Goal: Information Seeking & Learning: Learn about a topic

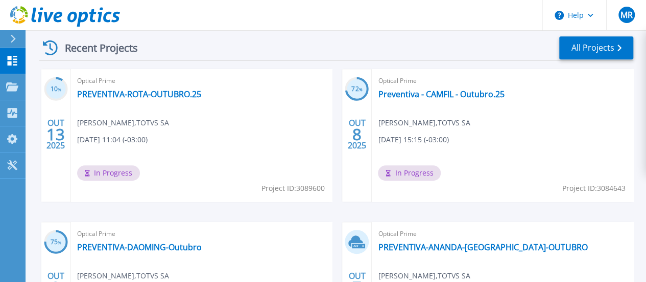
scroll to position [217, 0]
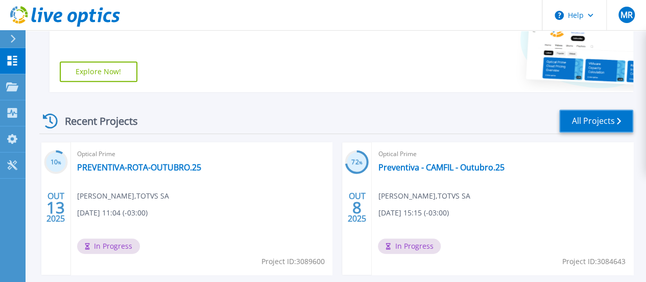
click at [591, 127] on link "All Projects" at bounding box center [597, 120] width 74 height 23
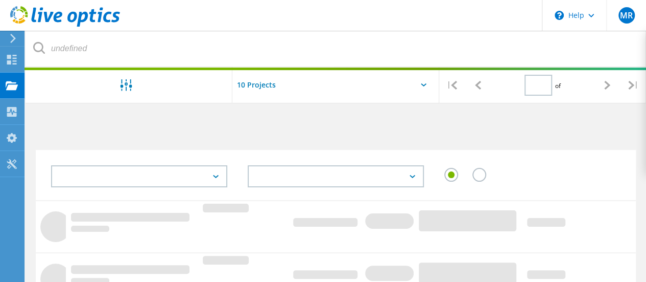
type input "1"
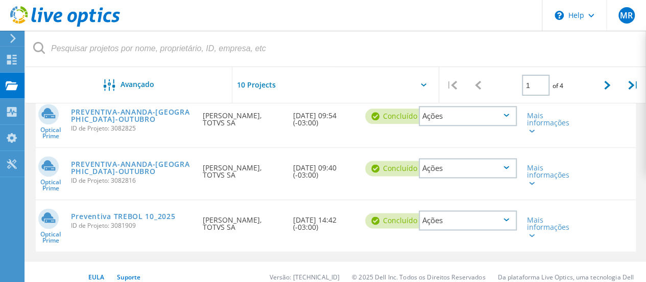
scroll to position [588, 0]
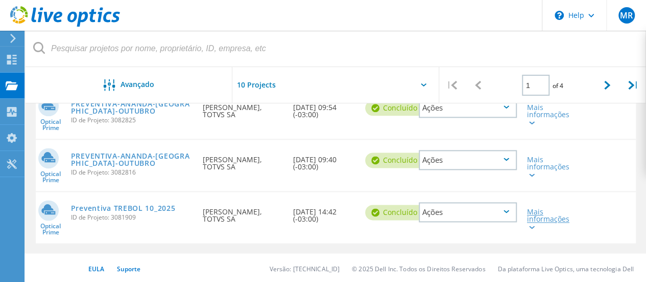
click at [535, 214] on div "Mais informações" at bounding box center [546, 218] width 38 height 21
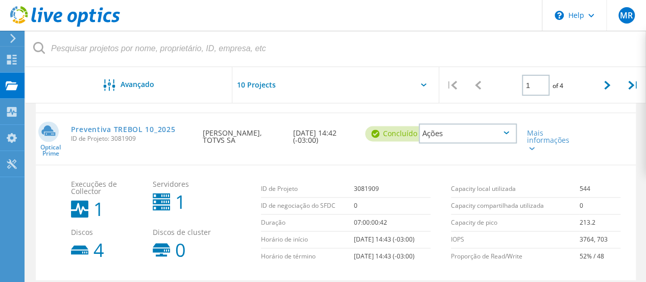
scroll to position [639, 0]
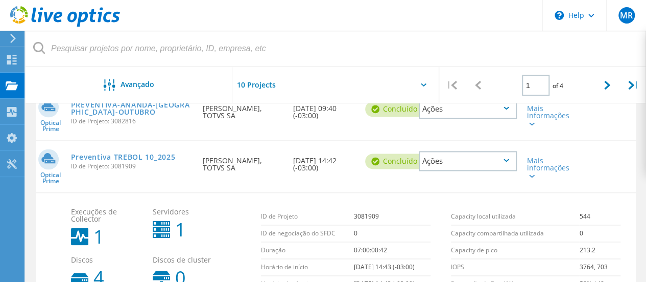
drag, startPoint x: 114, startPoint y: 170, endPoint x: 107, endPoint y: 167, distance: 8.3
click at [114, 170] on div "Preventiva TREBOL 10_2025 ID de Projeto: 3081909" at bounding box center [132, 160] width 132 height 39
click at [95, 158] on link "Preventiva TREBOL 10_2025" at bounding box center [123, 156] width 105 height 7
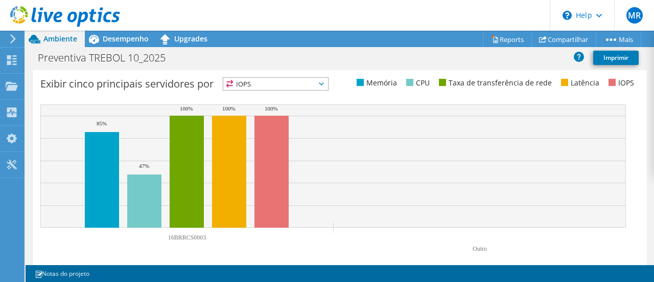
scroll to position [438, 0]
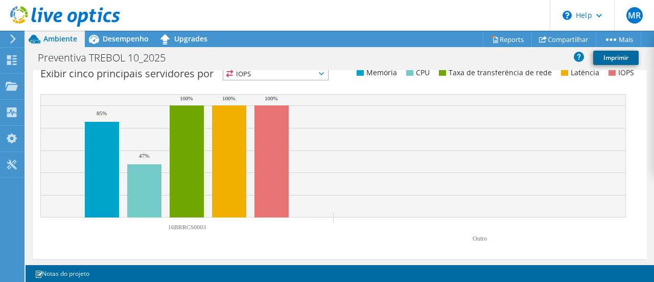
click at [615, 56] on link "Imprimir" at bounding box center [615, 58] width 45 height 14
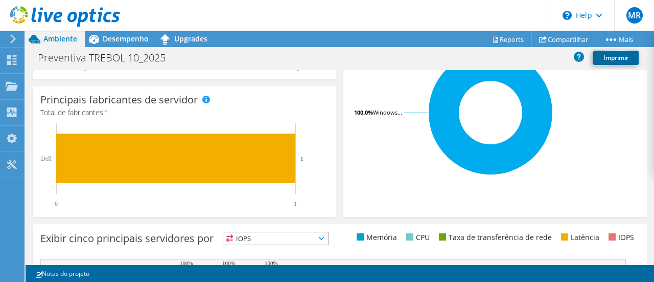
scroll to position [336, 0]
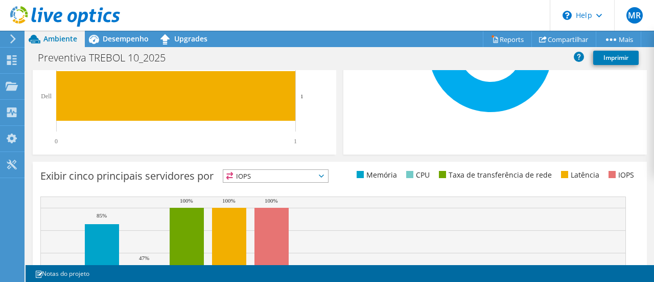
click at [298, 167] on div "Exibir cinco principais servidores por IOPS IOPS" at bounding box center [340, 260] width 614 height 199
click at [301, 175] on span "IOPS" at bounding box center [275, 176] width 105 height 12
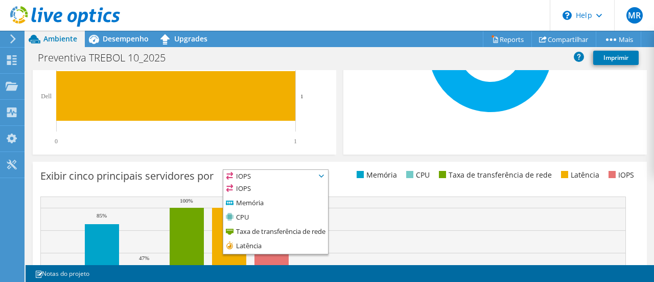
click at [310, 172] on span "IOPS" at bounding box center [275, 176] width 105 height 12
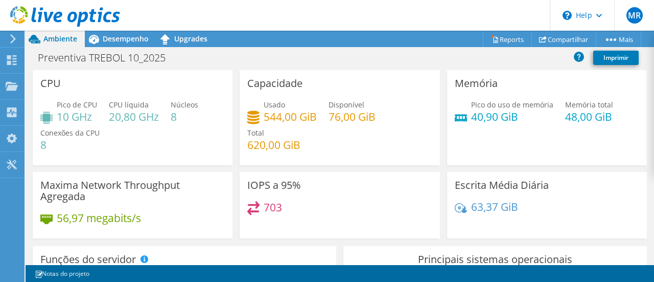
scroll to position [0, 0]
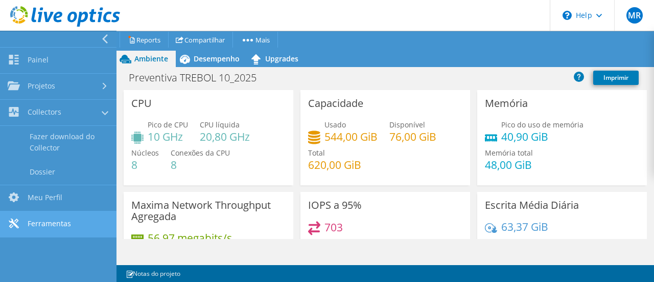
click at [61, 221] on link "Ferramentas" at bounding box center [58, 224] width 117 height 26
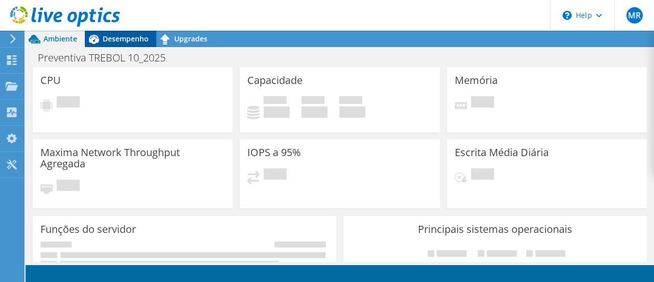
click at [132, 41] on span "Desempenho" at bounding box center [126, 39] width 46 height 10
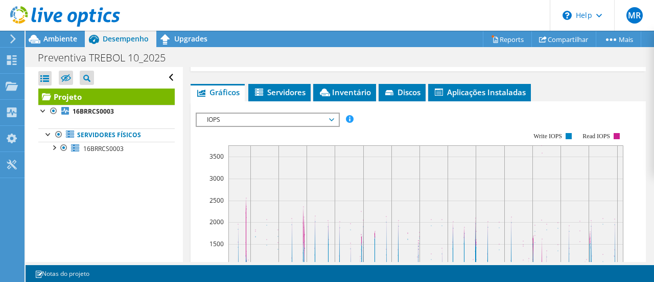
scroll to position [255, 0]
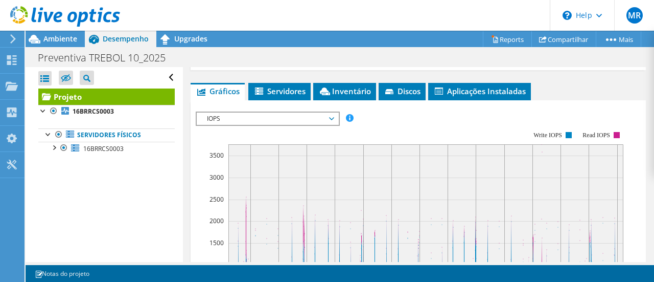
click at [288, 112] on span "IOPS" at bounding box center [267, 118] width 131 height 12
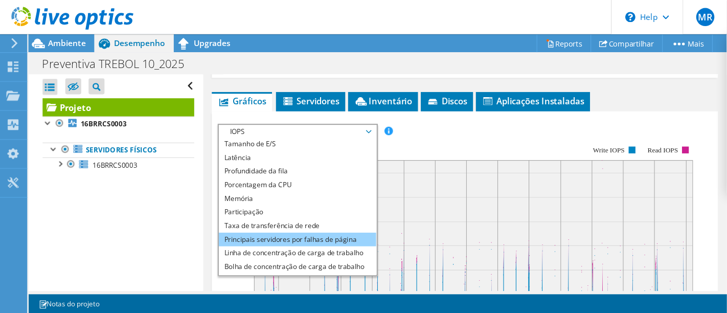
scroll to position [37, 0]
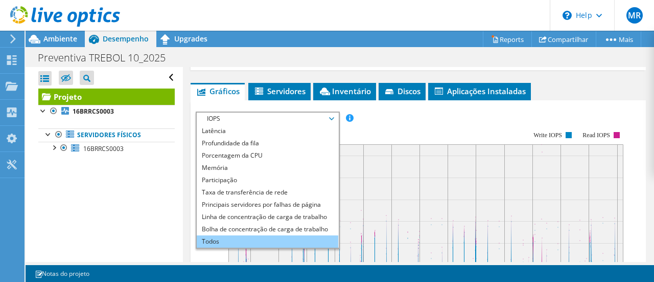
click at [246, 237] on li "Todos" at bounding box center [268, 241] width 142 height 12
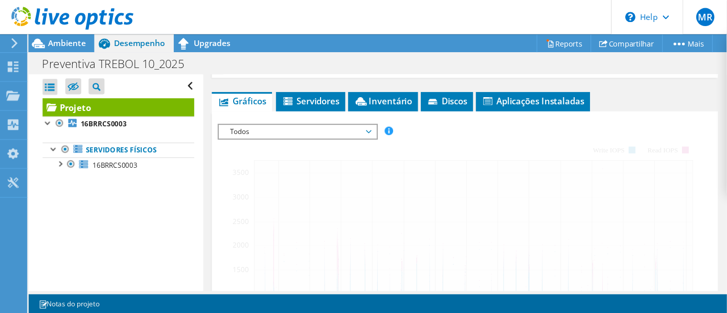
scroll to position [36, 0]
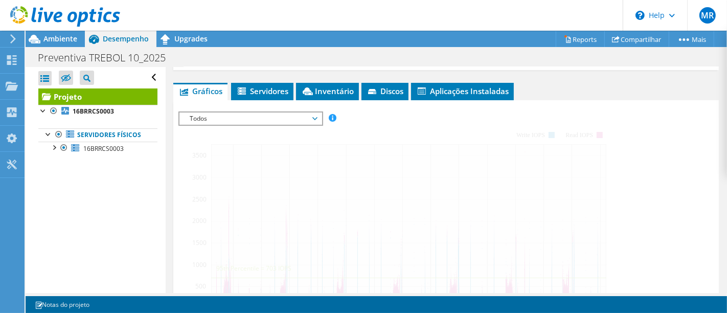
click at [654, 78] on div "Projeto Detalhes Preparado para: Matheus Rotundo, matheus.rrotundo@totvs.com.br…" at bounding box center [446, 170] width 561 height 719
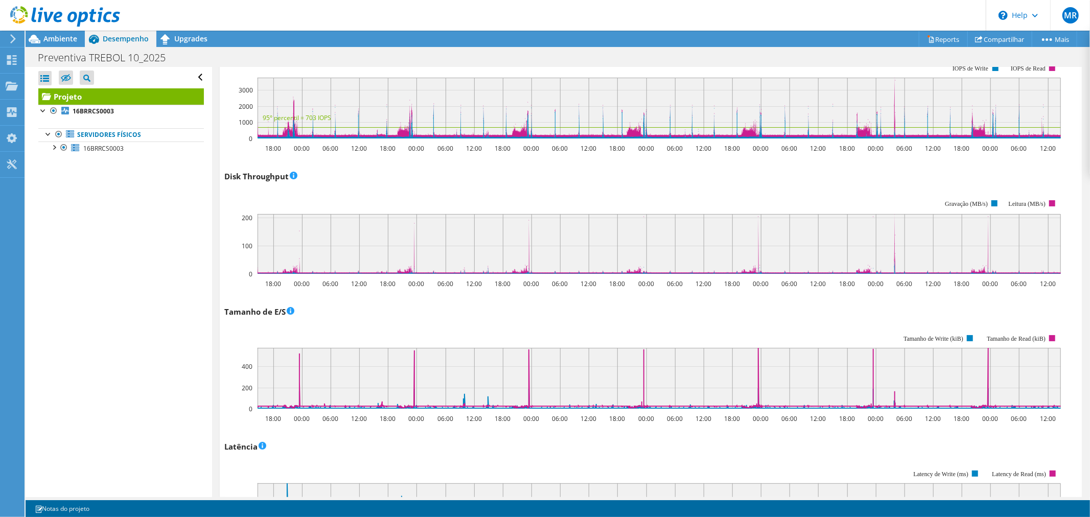
scroll to position [0, 0]
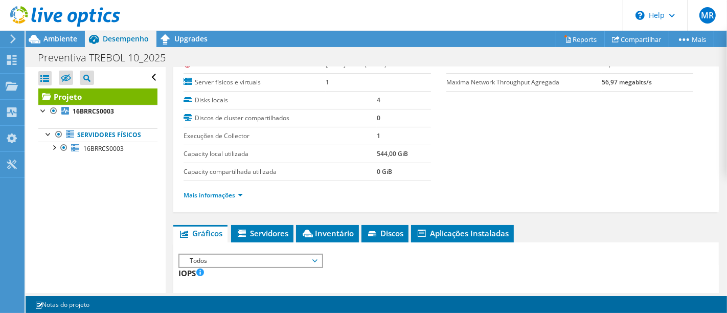
scroll to position [284, 0]
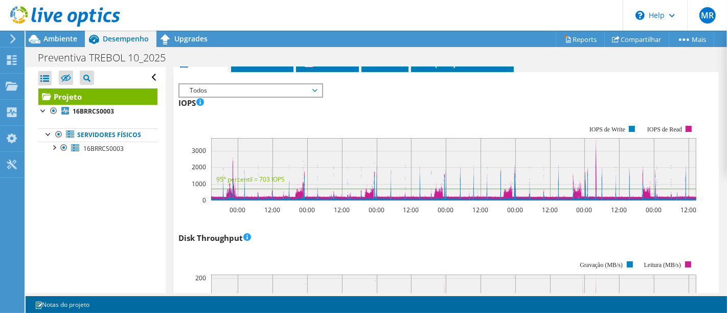
click at [412, 242] on div "Disk Throughput 00:00 12:00 00:00 12:00 00:00 12:00 00:00 12:00 00:00 12:00 00:…" at bounding box center [445, 289] width 535 height 120
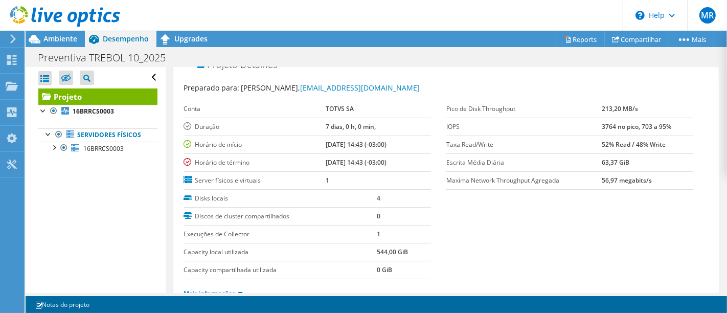
scroll to position [22, 0]
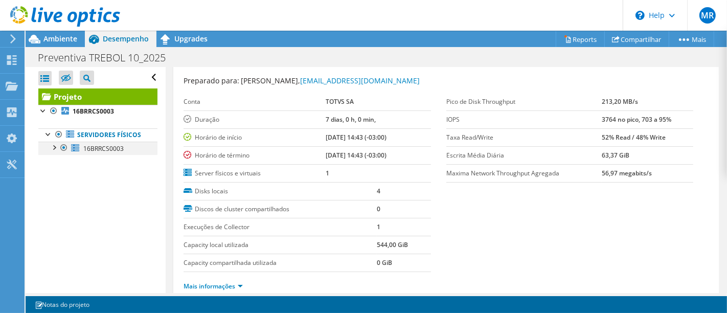
click at [52, 152] on div at bounding box center [54, 147] width 10 height 10
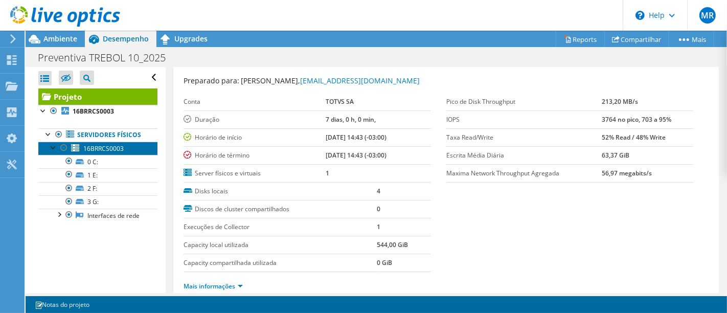
click at [121, 153] on span "16BRRCS0003" at bounding box center [103, 148] width 40 height 9
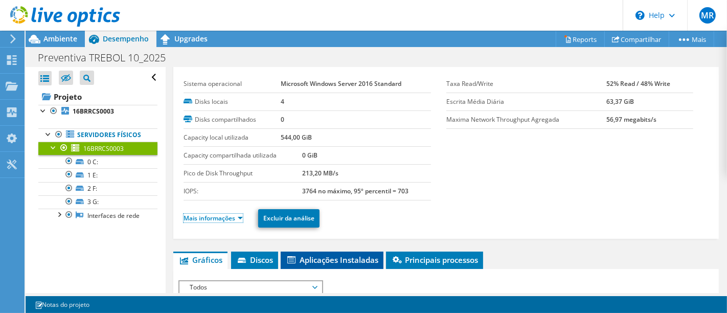
click at [217, 214] on link "Mais informações" at bounding box center [212, 218] width 59 height 9
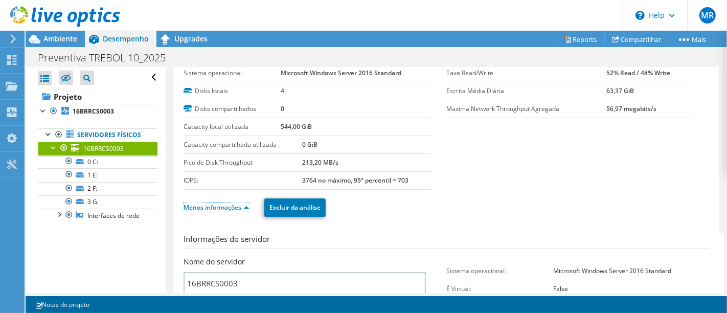
scroll to position [0, 0]
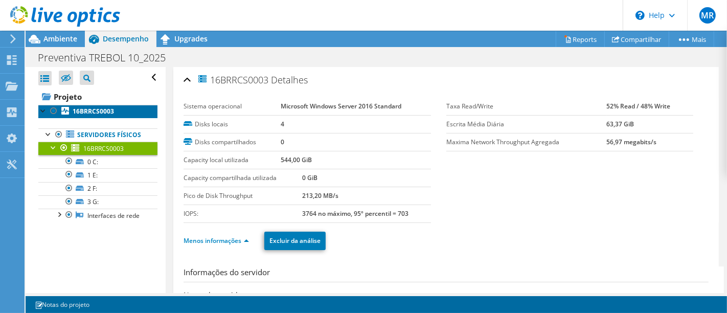
click at [92, 106] on link "16BRRCS0003" at bounding box center [97, 111] width 119 height 13
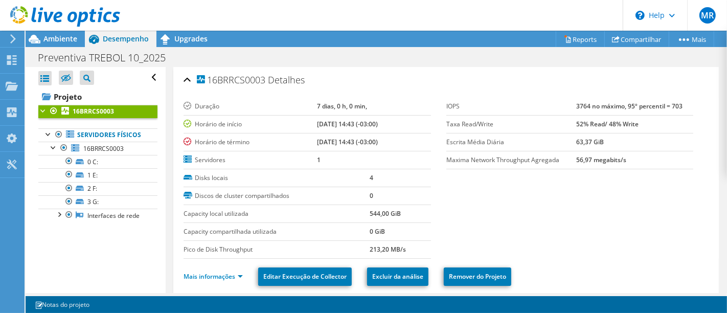
scroll to position [36, 0]
click at [238, 275] on link "Mais informações" at bounding box center [212, 276] width 59 height 9
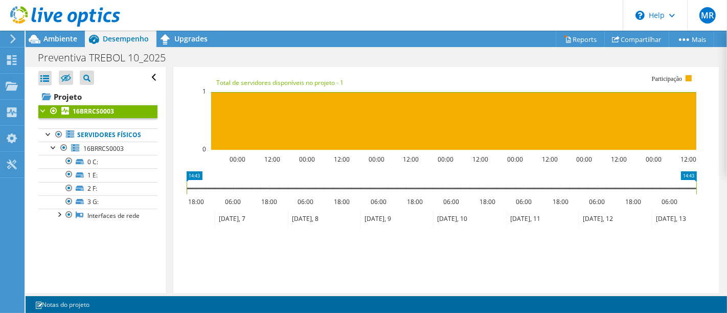
scroll to position [1750, 0]
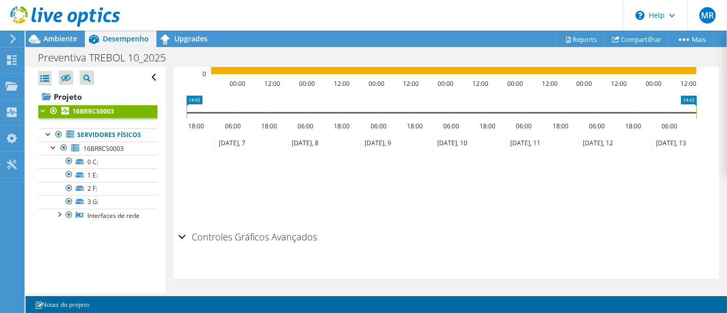
drag, startPoint x: 183, startPoint y: 235, endPoint x: 207, endPoint y: 232, distance: 23.6
click at [183, 236] on div "Controles Gráficos Avançados" at bounding box center [445, 237] width 535 height 22
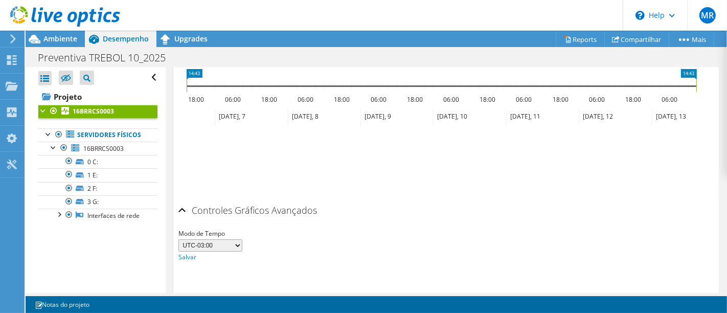
scroll to position [1790, 0]
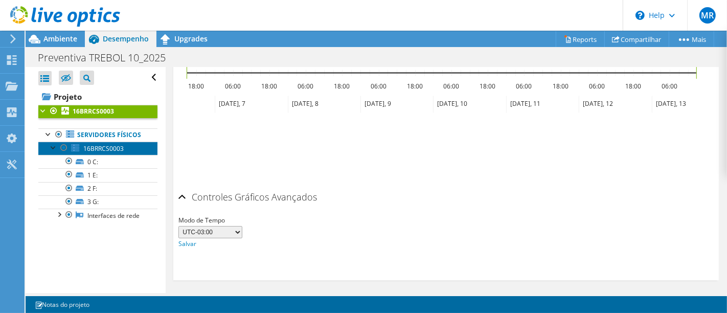
click at [99, 153] on span "16BRRCS0003" at bounding box center [103, 148] width 40 height 9
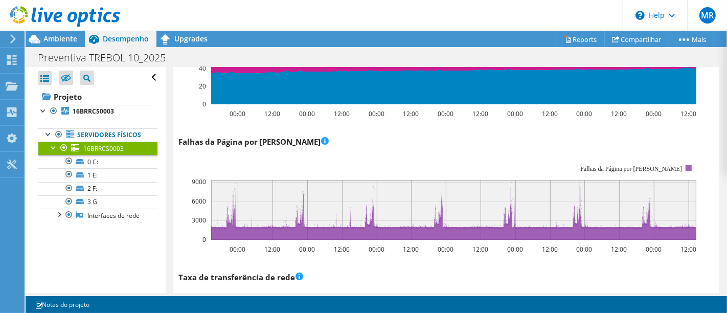
scroll to position [1143, 0]
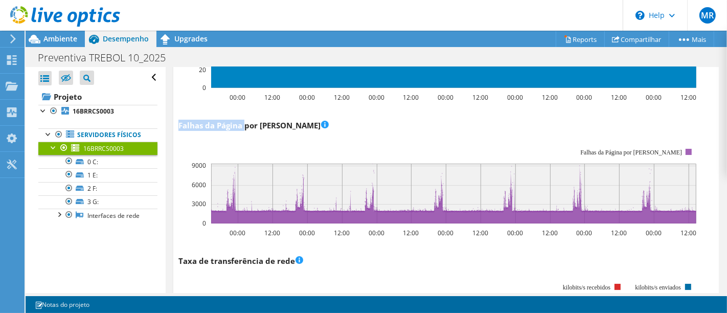
click at [353, 136] on rect at bounding box center [437, 186] width 518 height 102
click at [347, 93] on text "12:00" at bounding box center [342, 97] width 16 height 9
click at [267, 120] on h3 "Falhas da Página por [PERSON_NAME]" at bounding box center [253, 125] width 150 height 11
click at [346, 85] on icon at bounding box center [453, 70] width 485 height 36
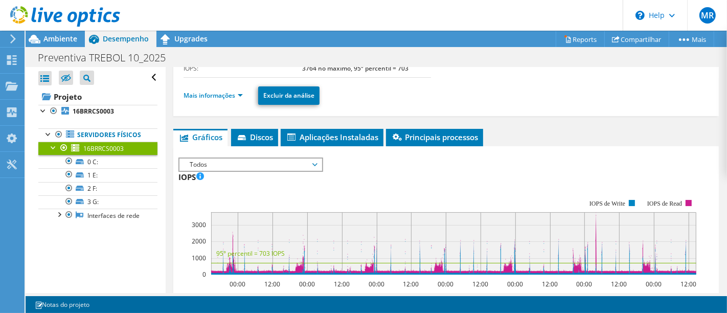
scroll to position [121, 0]
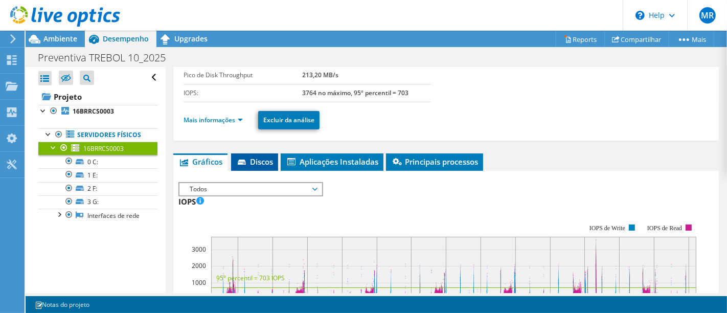
click at [254, 162] on span "Discos" at bounding box center [254, 161] width 37 height 10
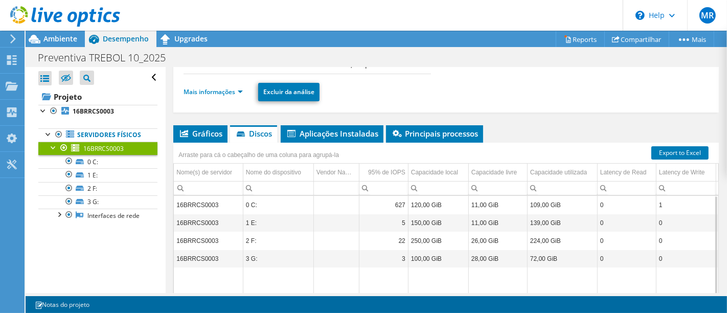
scroll to position [0, 0]
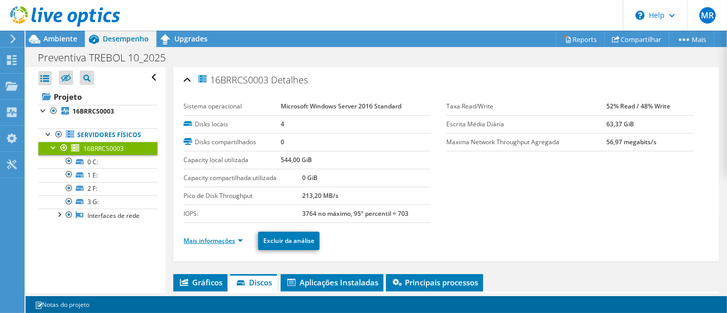
click at [201, 236] on link "Mais informações" at bounding box center [212, 240] width 59 height 9
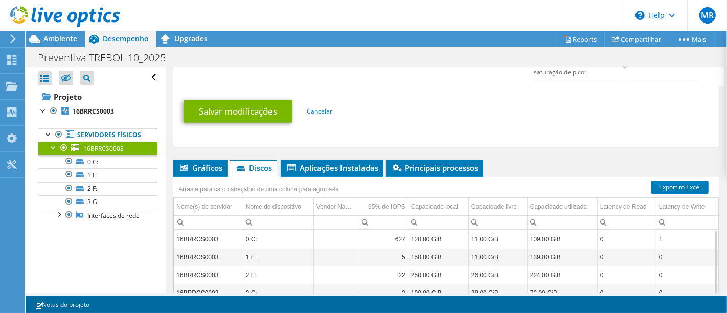
scroll to position [757, 0]
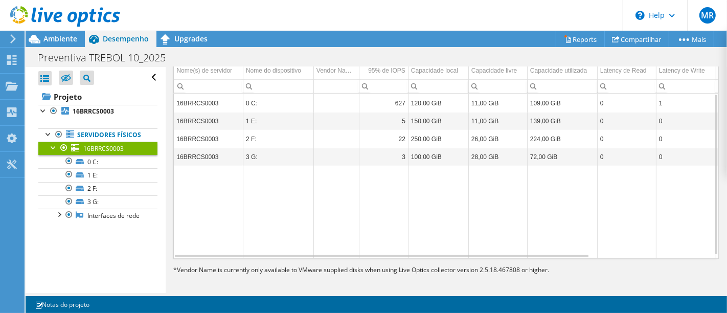
click at [86, 153] on span "16BRRCS0003" at bounding box center [103, 148] width 40 height 9
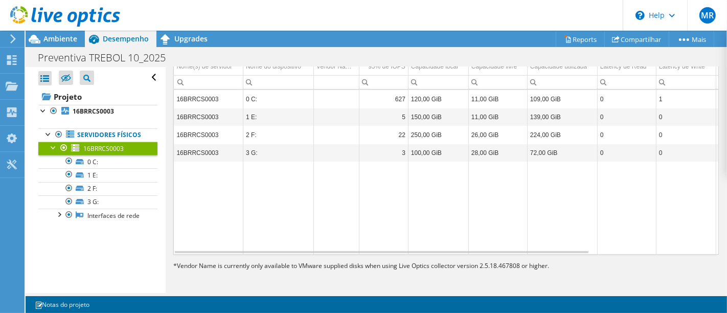
scroll to position [252, 0]
click at [101, 142] on link "Servidores físicos" at bounding box center [97, 134] width 119 height 13
click at [195, 234] on td "Data grid" at bounding box center [208, 210] width 69 height 93
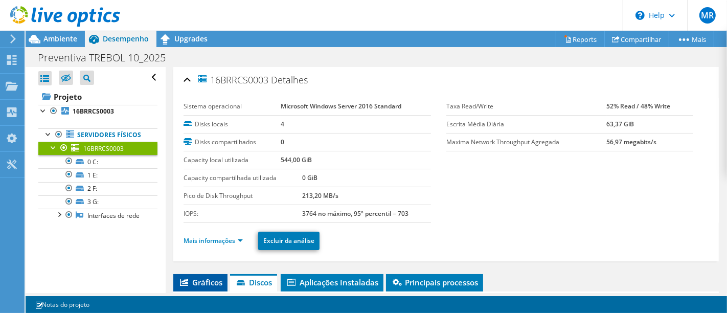
click at [204, 279] on span "Gráficos" at bounding box center [200, 282] width 44 height 10
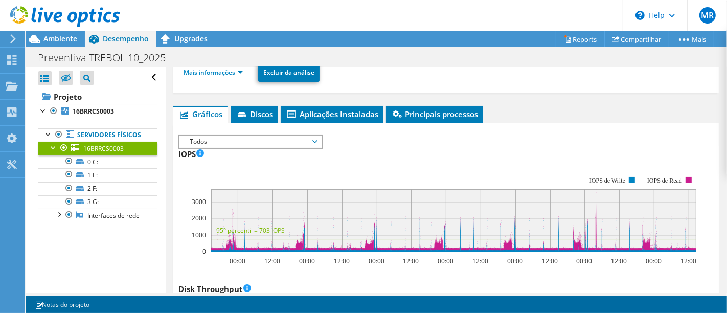
scroll to position [227, 0]
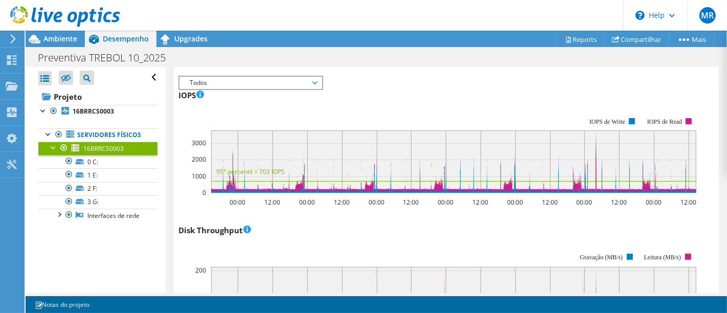
click at [391, 108] on rect at bounding box center [437, 155] width 518 height 102
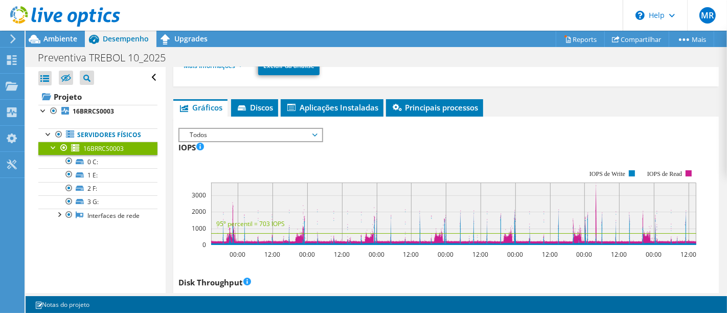
scroll to position [241, 0]
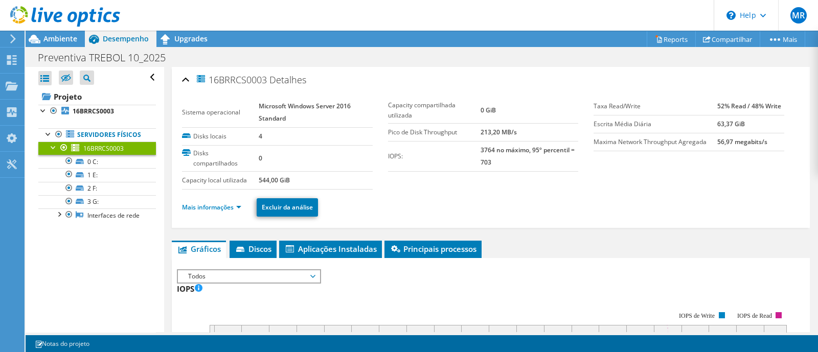
scroll to position [80, 0]
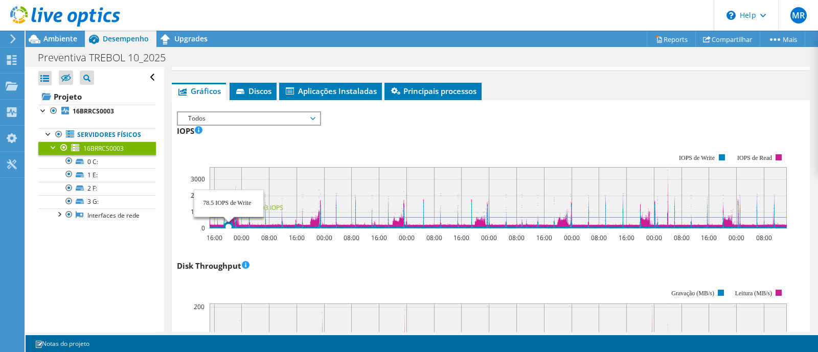
click at [229, 213] on rect at bounding box center [498, 197] width 577 height 61
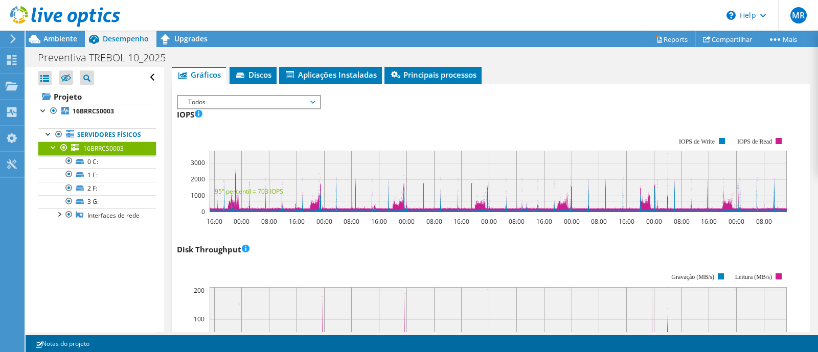
scroll to position [158, 0]
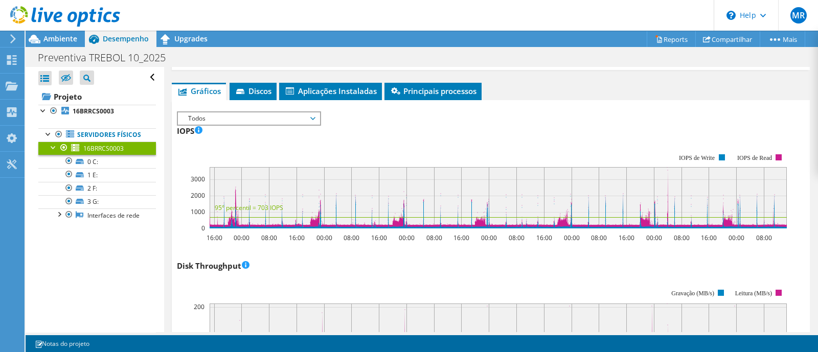
click at [222, 117] on span "Todos" at bounding box center [248, 118] width 131 height 12
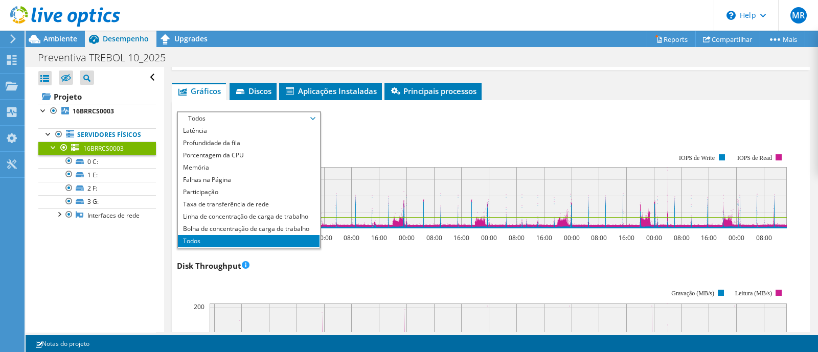
scroll to position [36, 0]
drag, startPoint x: 222, startPoint y: 117, endPoint x: 227, endPoint y: 119, distance: 5.7
click at [222, 118] on span "Todos" at bounding box center [248, 118] width 131 height 12
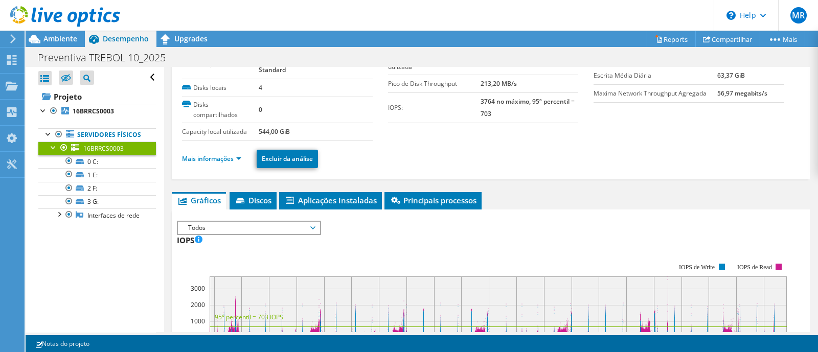
scroll to position [30, 0]
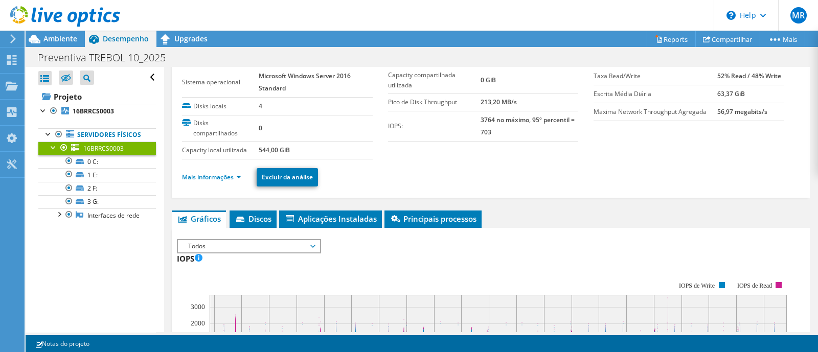
click at [239, 246] on span "Todos" at bounding box center [248, 246] width 131 height 12
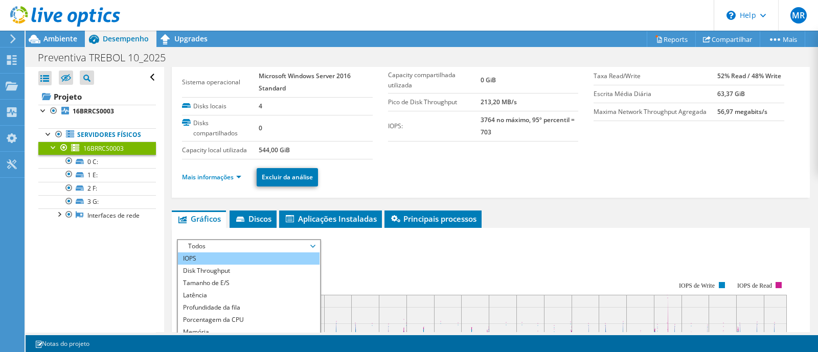
click at [194, 260] on li "IOPS" at bounding box center [249, 258] width 142 height 12
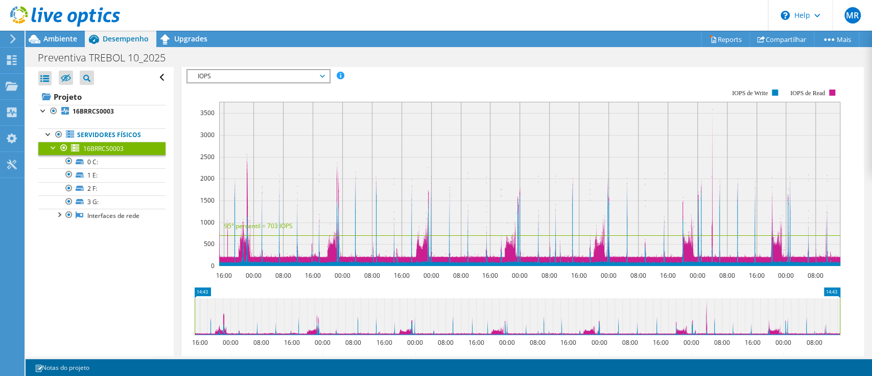
scroll to position [181, 0]
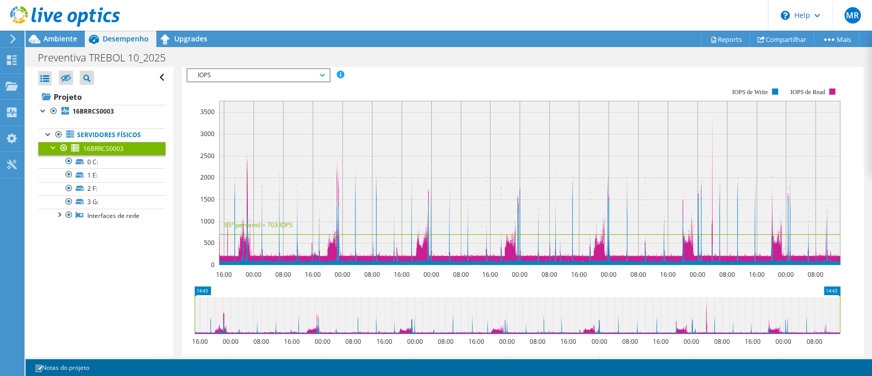
click at [229, 79] on span "IOPS" at bounding box center [258, 75] width 131 height 12
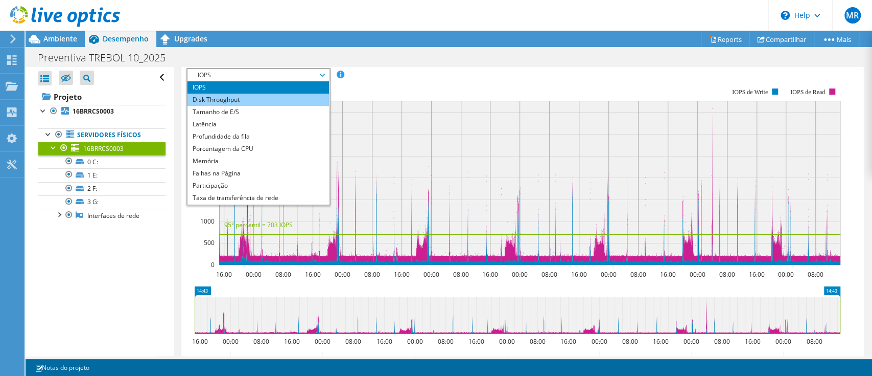
click at [226, 104] on li "Disk Throughput" at bounding box center [259, 100] width 142 height 12
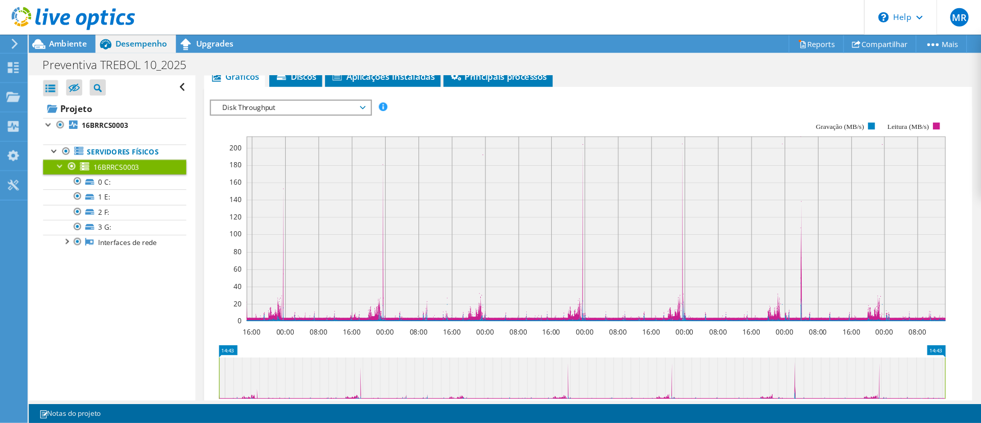
scroll to position [161, 0]
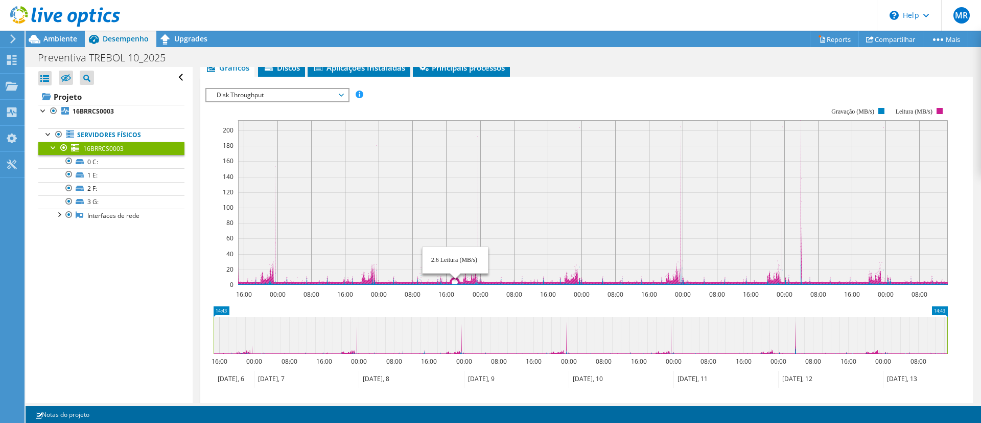
click at [455, 271] on rect at bounding box center [593, 202] width 710 height 165
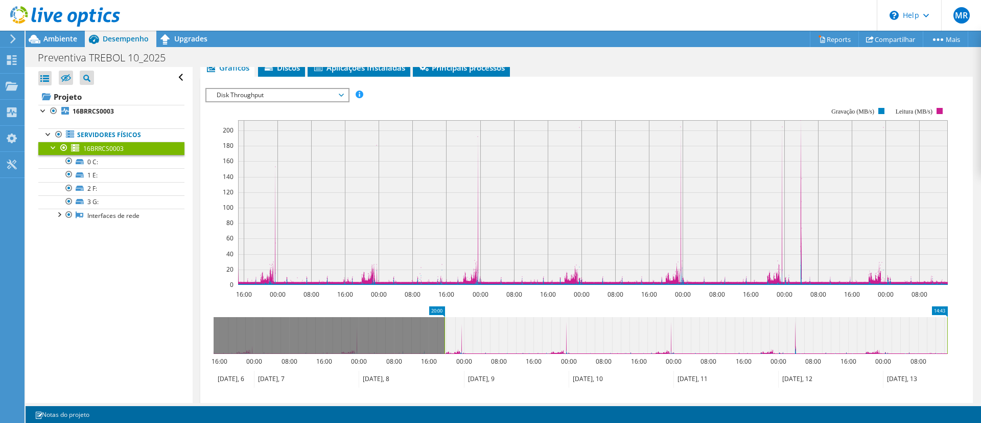
drag, startPoint x: 213, startPoint y: 343, endPoint x: 838, endPoint y: 309, distance: 625.9
click at [443, 337] on rect at bounding box center [445, 335] width 4 height 37
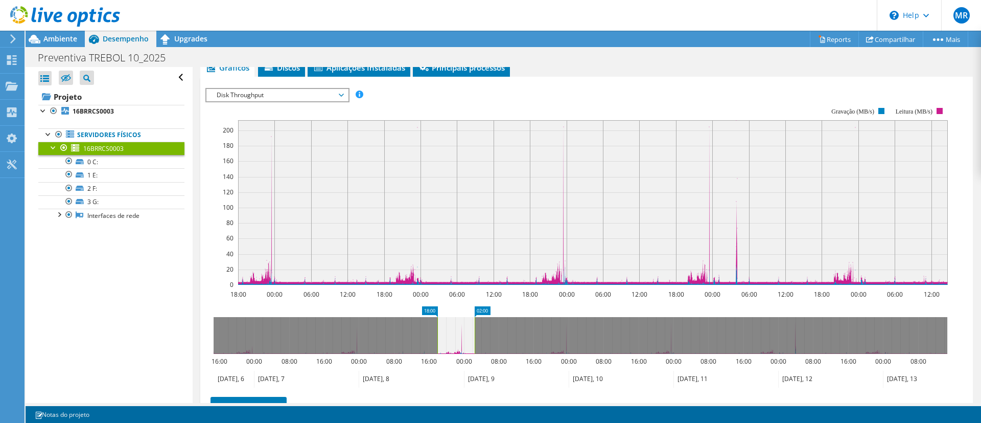
drag, startPoint x: 945, startPoint y: 337, endPoint x: 478, endPoint y: 339, distance: 467.0
click at [473, 342] on rect at bounding box center [475, 335] width 4 height 37
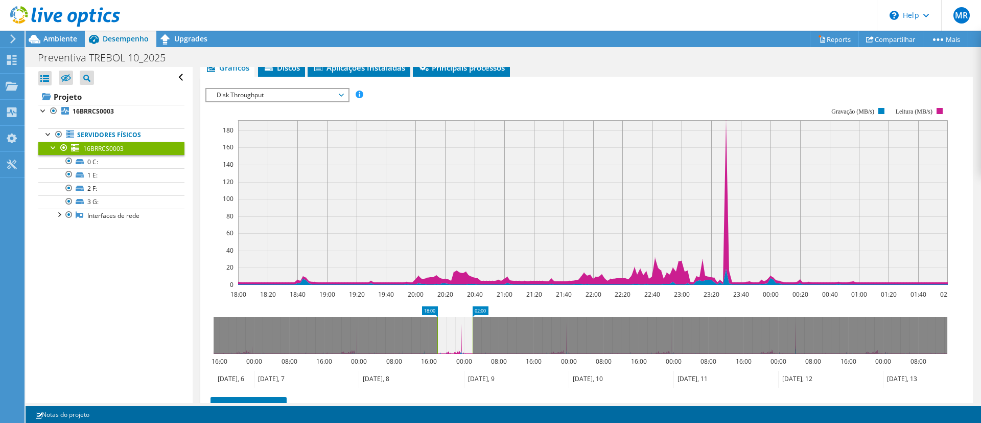
click at [253, 90] on span "Disk Throughput" at bounding box center [277, 95] width 131 height 12
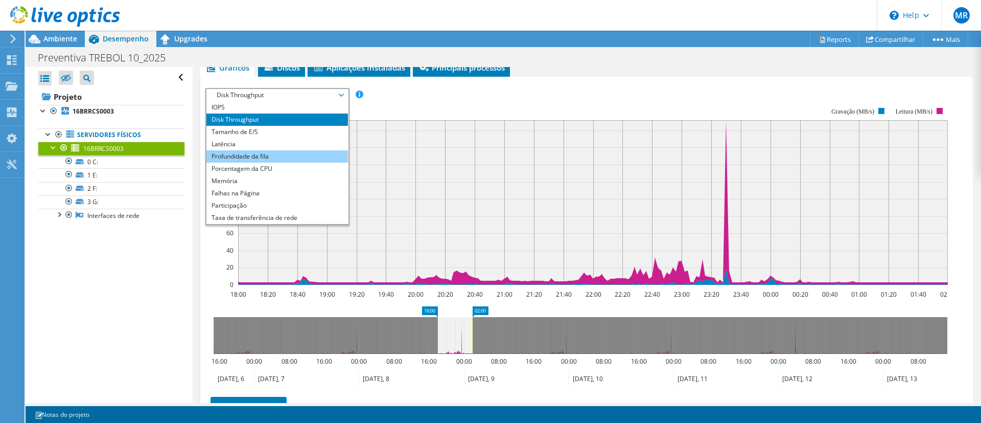
click at [251, 159] on li "Profundidade da fila" at bounding box center [277, 156] width 142 height 12
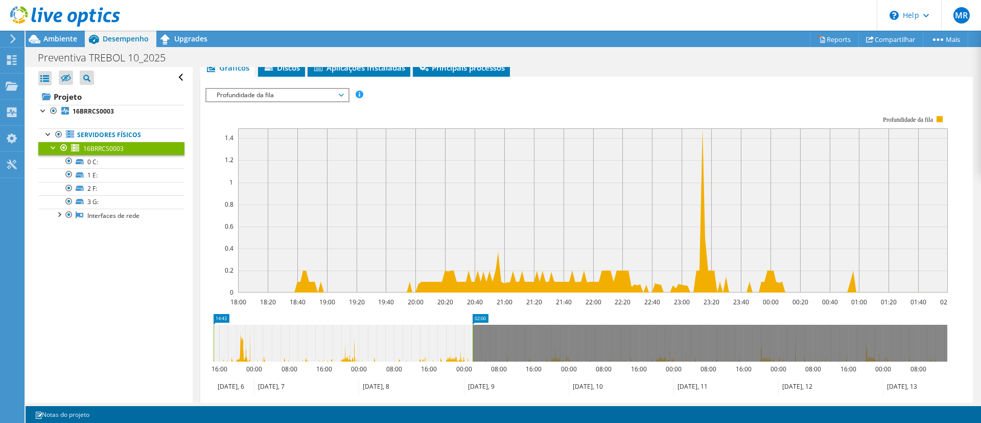
drag, startPoint x: 429, startPoint y: 346, endPoint x: 298, endPoint y: 333, distance: 132.0
click at [166, 352] on div "Abrir Todos Fechar Todos Ocultar nós excluídos Filtro de árvore do projeto" at bounding box center [504, 235] width 956 height 336
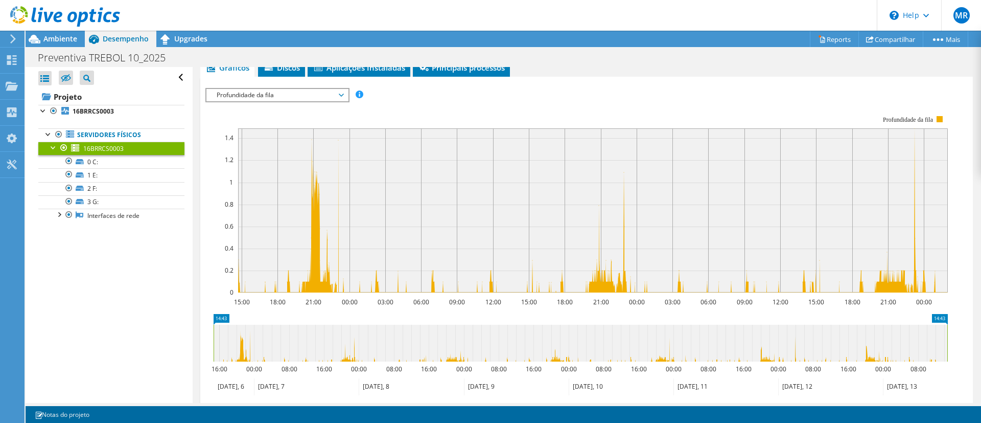
drag, startPoint x: 476, startPoint y: 351, endPoint x: 975, endPoint y: 351, distance: 498.7
click at [817, 351] on article "16BRRCS0003 Detalhes Sistema operacional Microsoft Windows Server 2016 Standard…" at bounding box center [587, 235] width 788 height 336
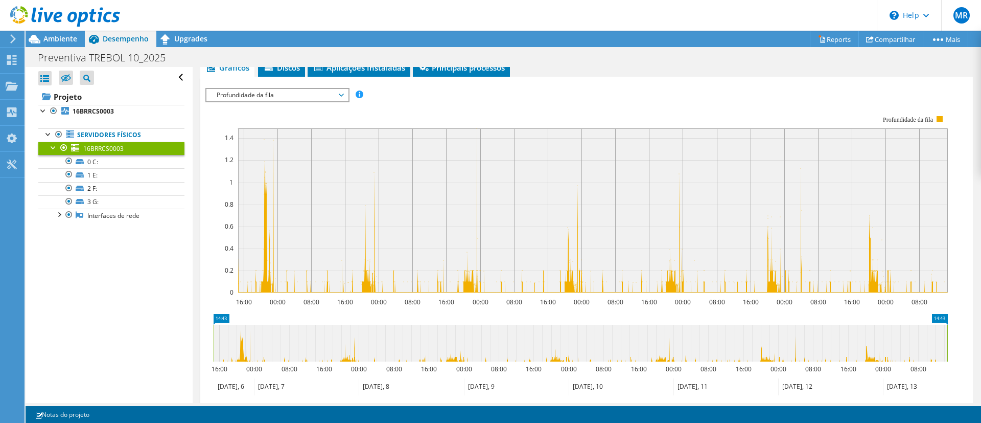
click at [275, 99] on span "Profundidade da fila" at bounding box center [277, 95] width 131 height 12
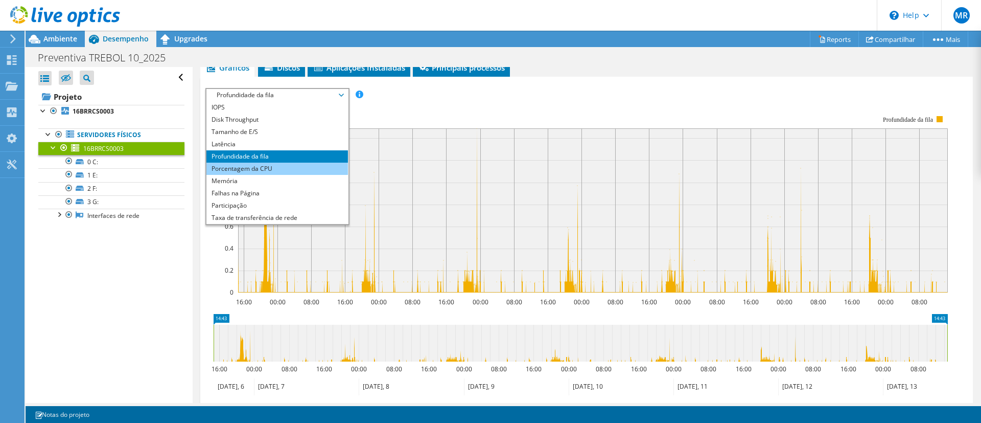
click at [268, 167] on li "Porcentagem da CPU" at bounding box center [277, 168] width 142 height 12
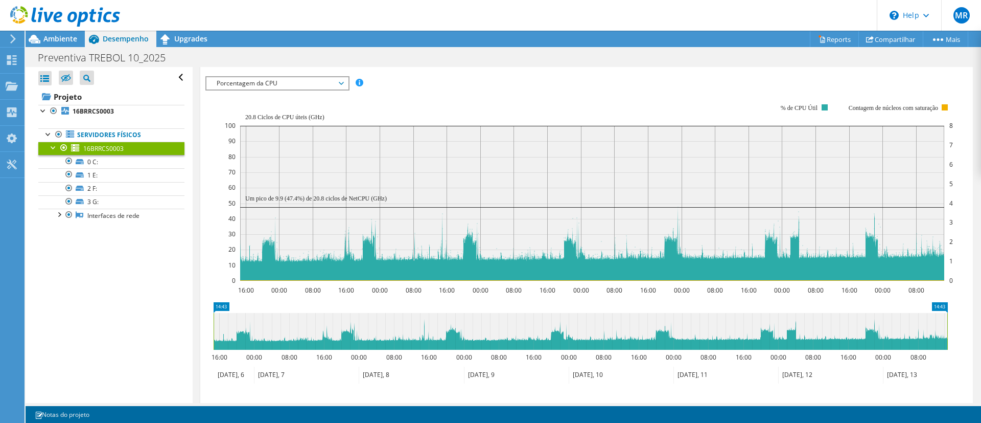
scroll to position [178, 0]
